Goal: Task Accomplishment & Management: Manage account settings

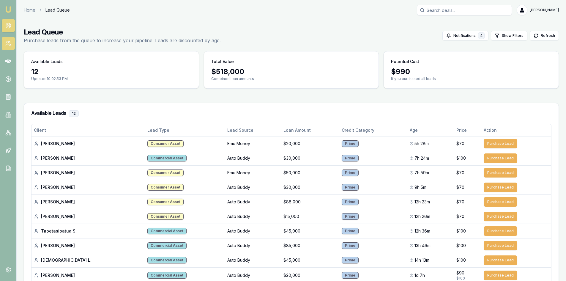
click at [4, 40] on link at bounding box center [8, 43] width 13 height 13
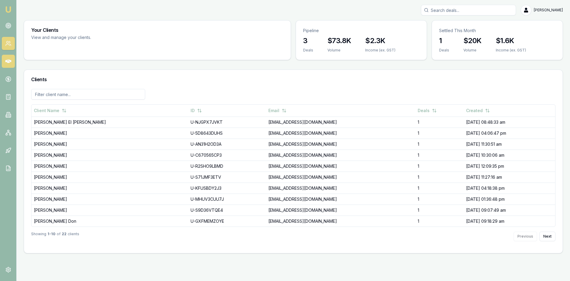
click at [10, 61] on icon at bounding box center [8, 61] width 6 height 4
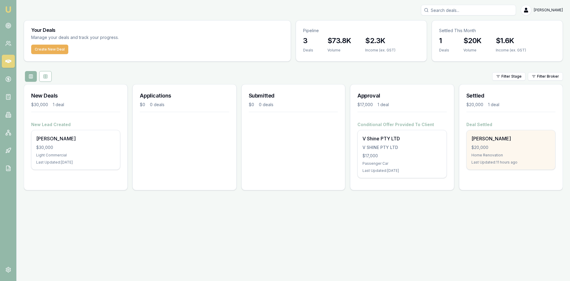
click at [486, 140] on div "[PERSON_NAME]" at bounding box center [511, 138] width 79 height 7
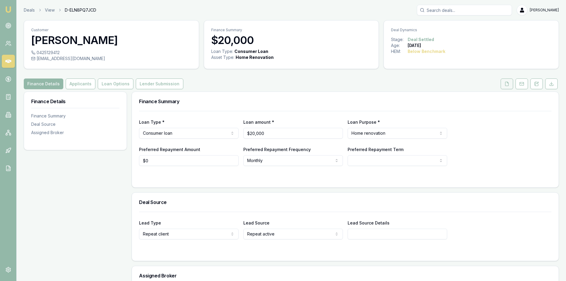
click at [508, 84] on icon at bounding box center [506, 84] width 3 height 4
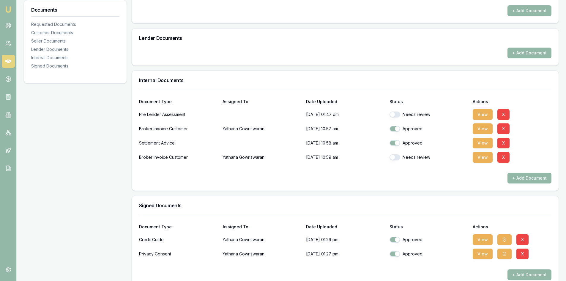
scroll to position [208, 0]
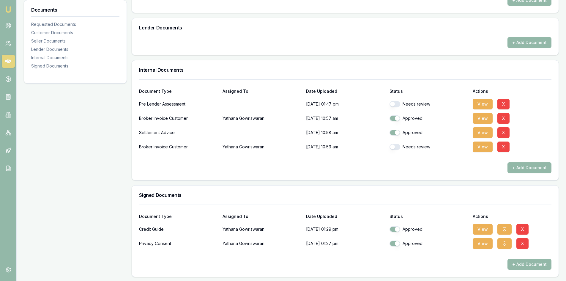
click at [398, 105] on button "button" at bounding box center [394, 104] width 11 height 6
checkbox input "true"
click at [397, 149] on button "button" at bounding box center [394, 147] width 11 height 6
checkbox input "true"
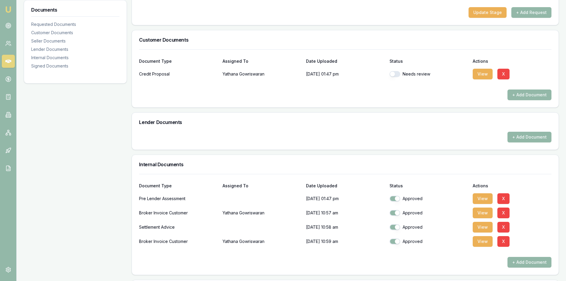
scroll to position [31, 0]
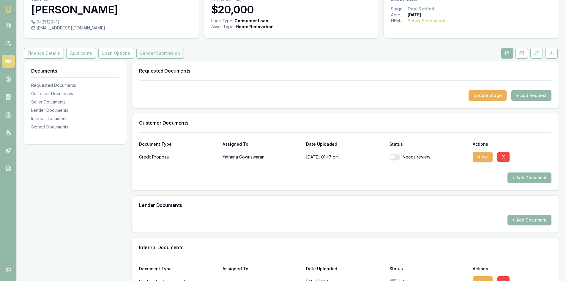
click at [137, 51] on button "Lender Submission" at bounding box center [160, 53] width 48 height 11
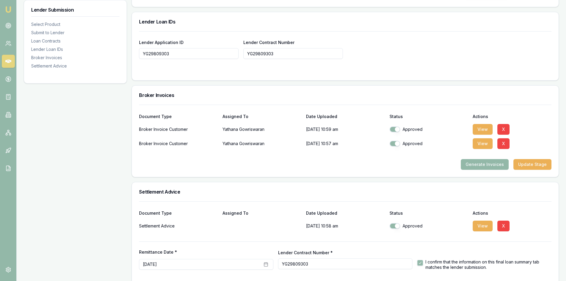
scroll to position [442, 0]
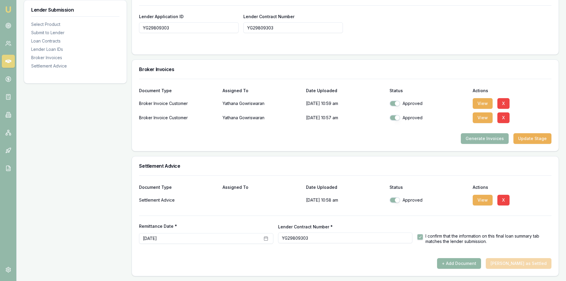
click at [463, 263] on button "+ Add Document" at bounding box center [459, 263] width 44 height 11
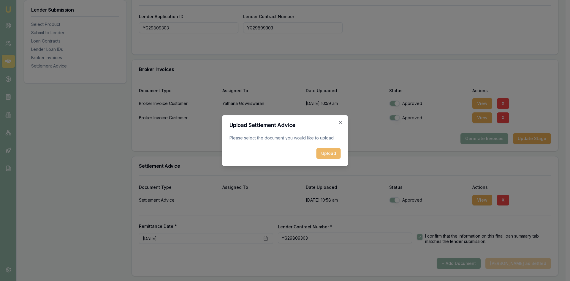
click at [325, 155] on button "Upload" at bounding box center [329, 153] width 24 height 11
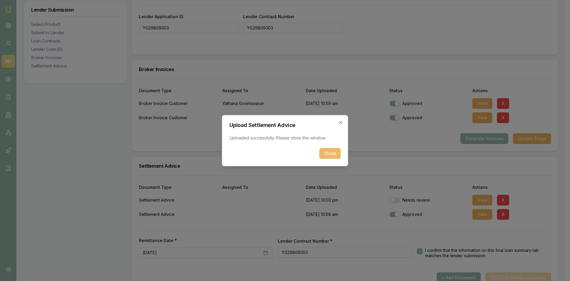
click at [322, 154] on button "Close" at bounding box center [329, 153] width 21 height 11
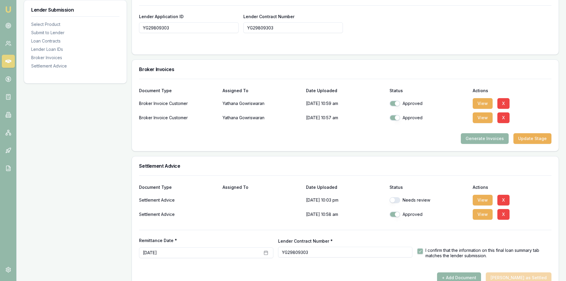
click at [395, 199] on button "button" at bounding box center [394, 200] width 11 height 6
checkbox input "true"
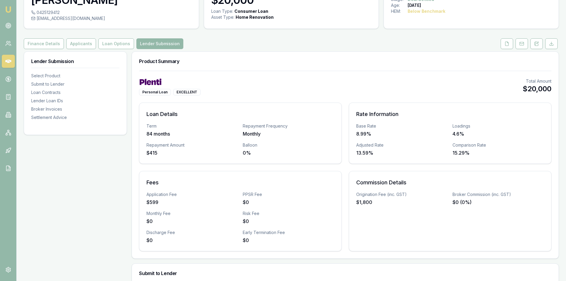
scroll to position [0, 0]
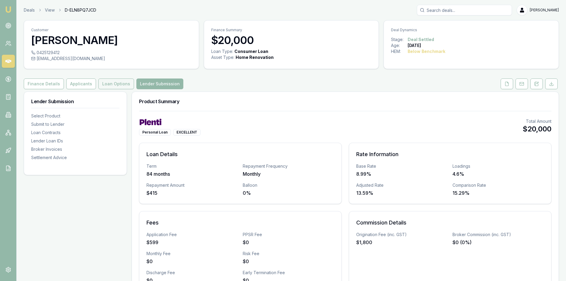
click at [105, 83] on button "Loan Options" at bounding box center [116, 83] width 36 height 11
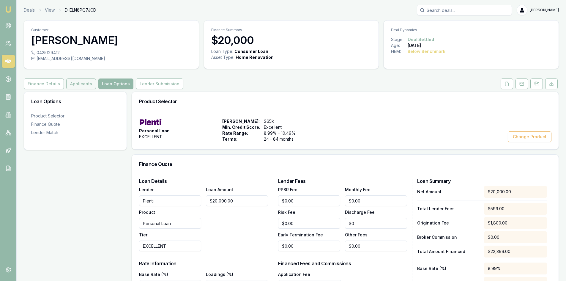
click at [76, 79] on button "Applicants" at bounding box center [81, 83] width 30 height 11
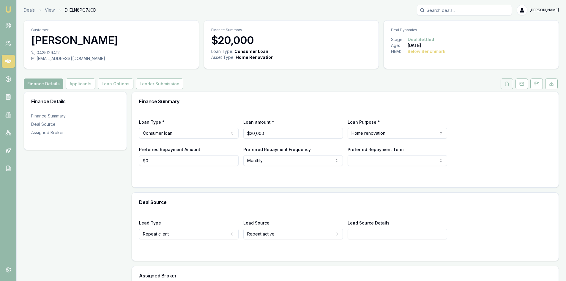
click at [505, 84] on icon at bounding box center [506, 84] width 3 height 4
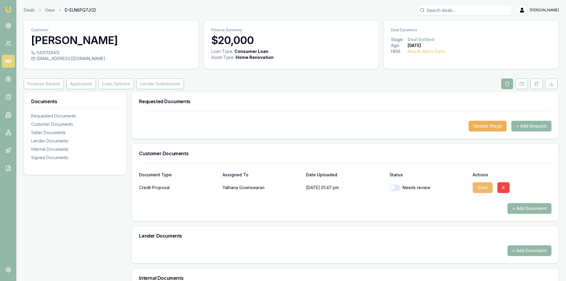
click at [484, 187] on button "View" at bounding box center [482, 187] width 20 height 11
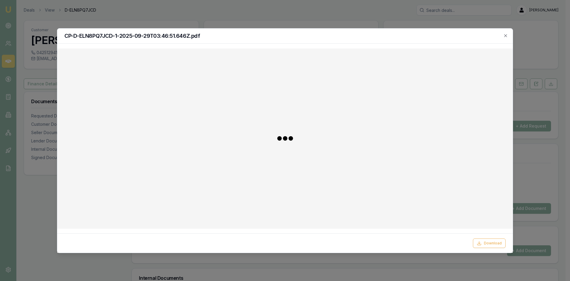
click at [480, 187] on div at bounding box center [285, 138] width 446 height 170
click at [507, 34] on icon "button" at bounding box center [505, 35] width 3 height 3
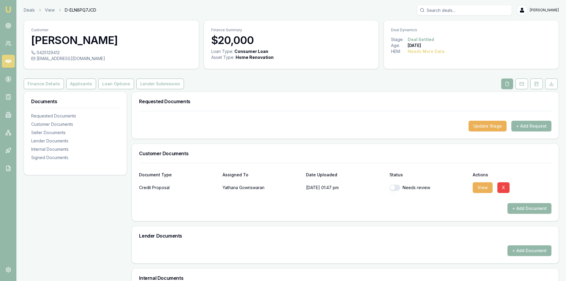
click at [393, 188] on button "button" at bounding box center [394, 187] width 11 height 6
checkbox input "true"
